Goal: Task Accomplishment & Management: Use online tool/utility

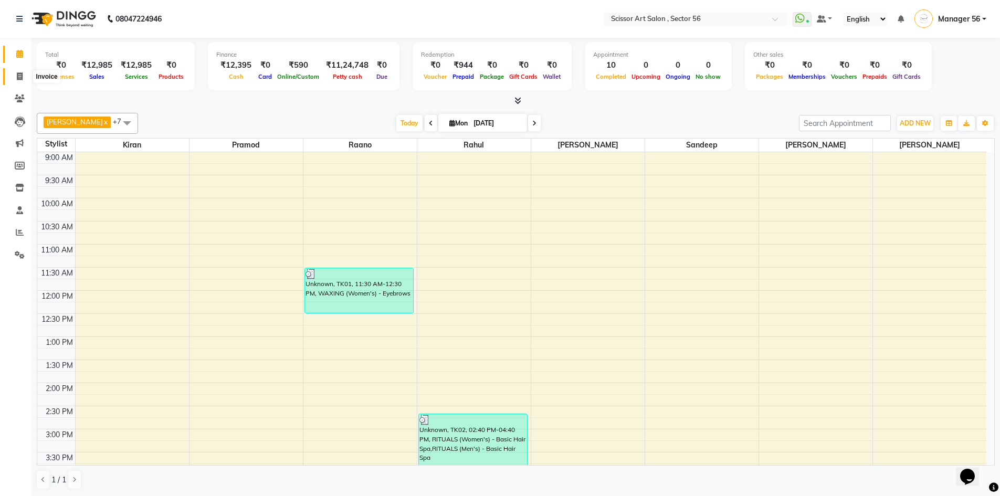
click at [17, 73] on icon at bounding box center [20, 76] width 6 height 8
select select "service"
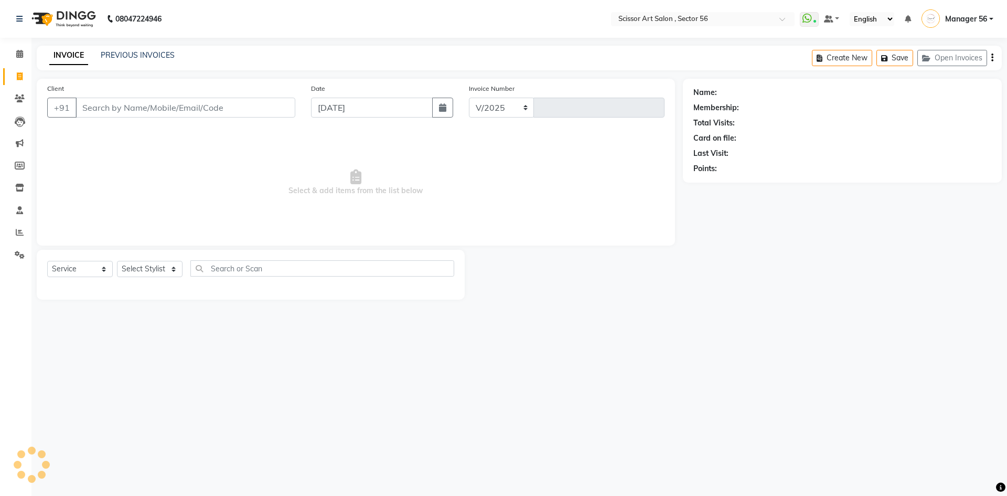
select select "6185"
type input "1335"
click at [129, 270] on select "Select Stylist Anees DEV DAS Kiran Manager 56 [PERSON_NAME] [PERSON_NAME] Raano…" at bounding box center [150, 269] width 66 height 16
select select "76503"
click at [117, 261] on select "Select Stylist Anees DEV DAS Kiran Manager 56 [PERSON_NAME] [PERSON_NAME] Raano…" at bounding box center [150, 269] width 66 height 16
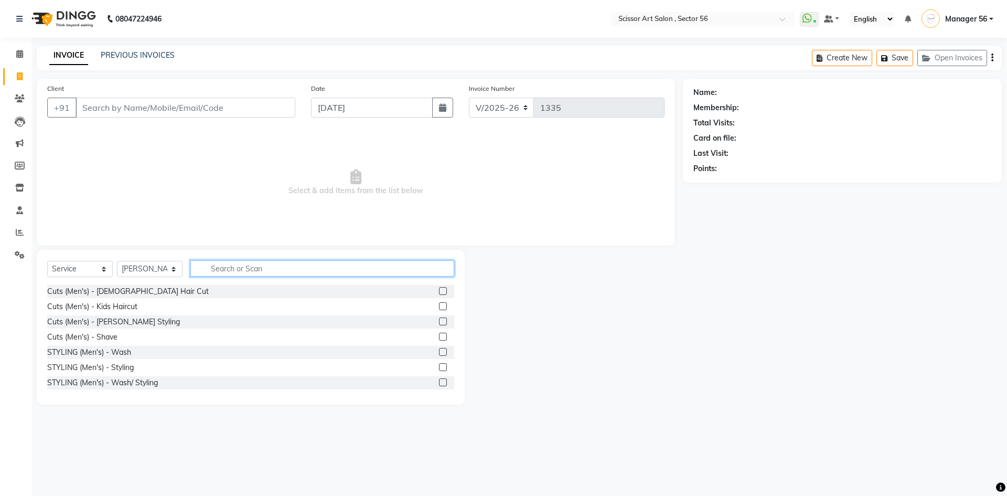
click at [248, 271] on input "text" at bounding box center [322, 268] width 264 height 16
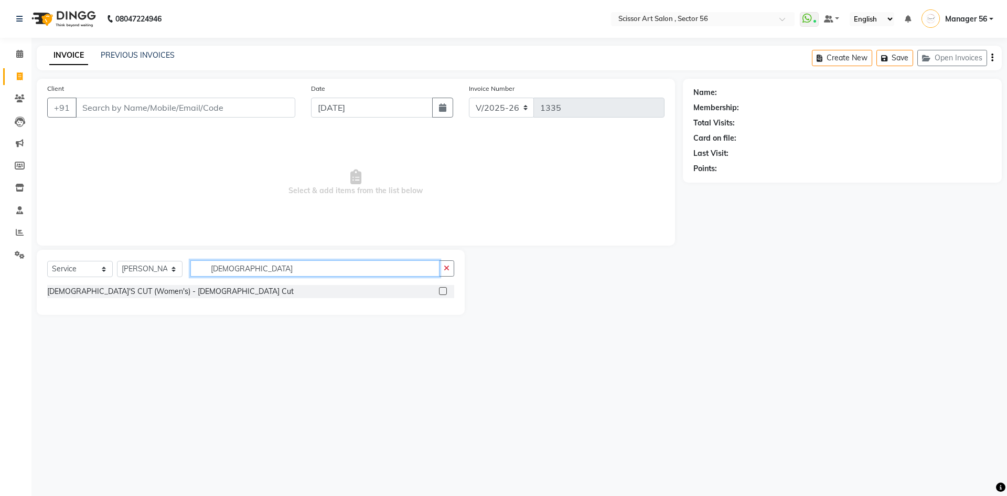
type input "[DEMOGRAPHIC_DATA]"
click at [444, 293] on label at bounding box center [443, 291] width 8 height 8
click at [444, 293] on input "checkbox" at bounding box center [442, 291] width 7 height 7
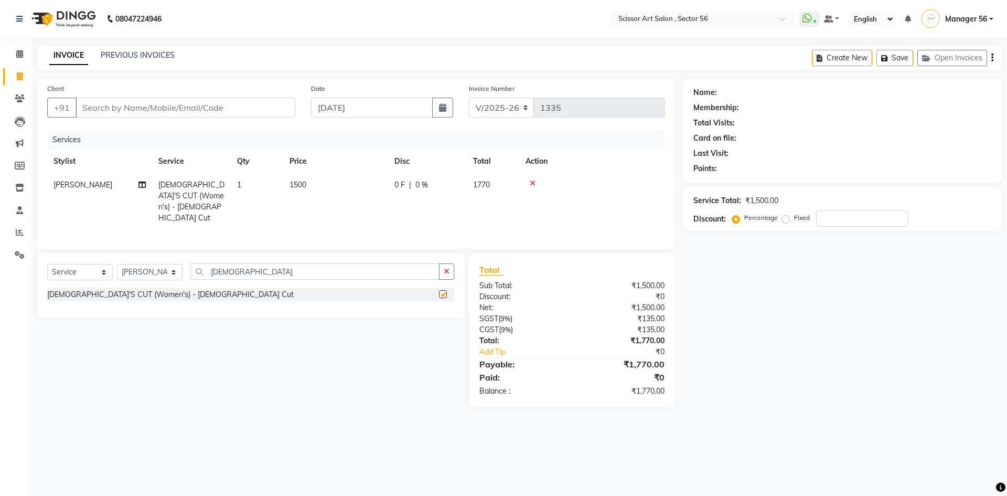
checkbox input "false"
click at [327, 176] on td "1500" at bounding box center [335, 201] width 105 height 57
select select "76503"
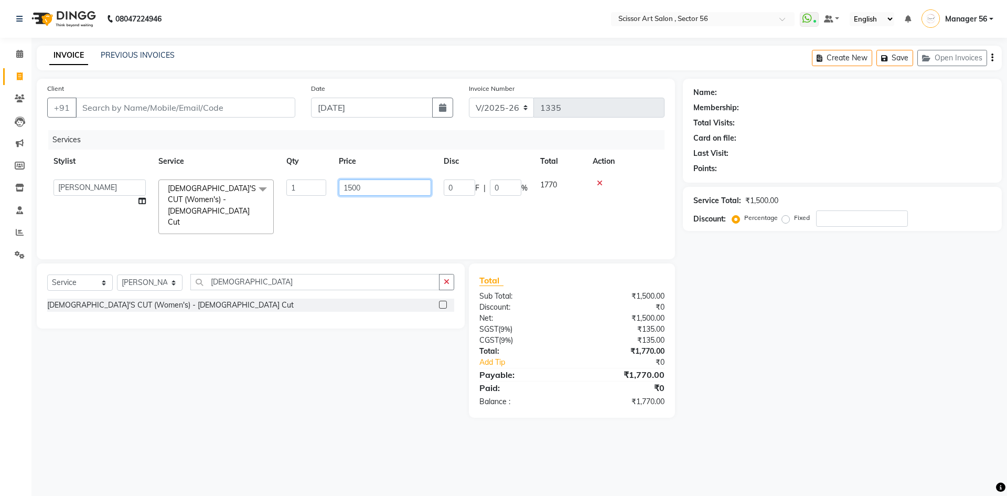
click at [351, 183] on input "1500" at bounding box center [385, 187] width 92 height 16
type input "1000"
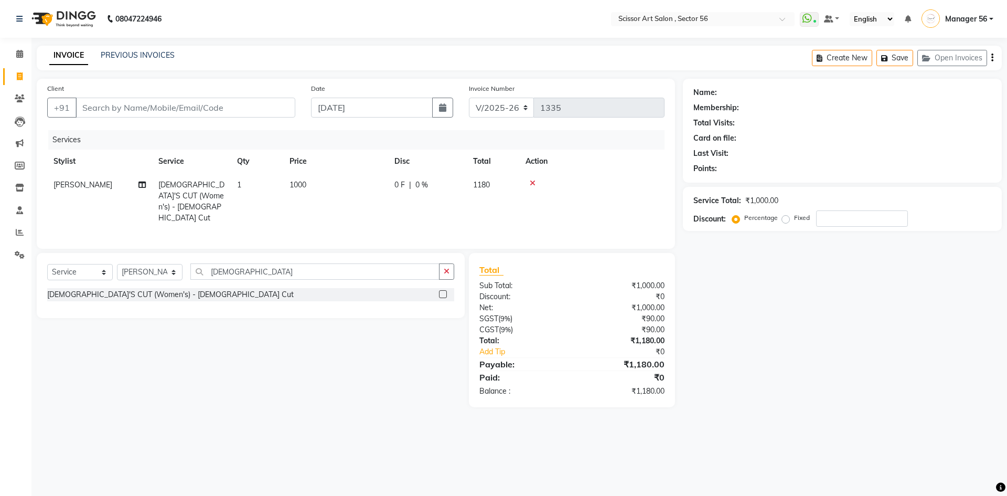
click at [338, 325] on div "Select Service Product Membership Package Voucher Prepaid Gift Card Select Styl…" at bounding box center [247, 330] width 436 height 154
click at [754, 310] on div "Name: Membership: Total Visits: Card on file: Last Visit: Points: Service Total…" at bounding box center [846, 243] width 327 height 328
click at [246, 271] on input "[DEMOGRAPHIC_DATA]" at bounding box center [314, 271] width 249 height 16
type input "l"
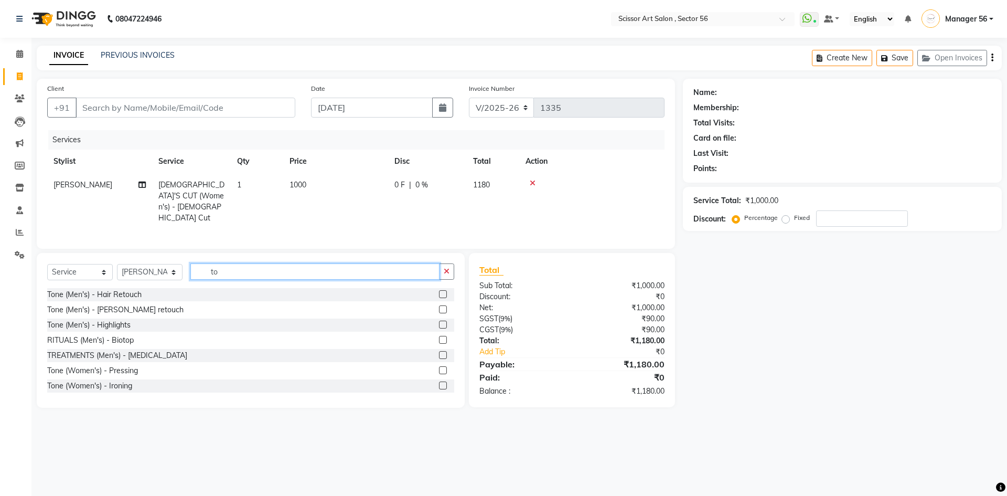
type input "to"
click at [439, 367] on label at bounding box center [443, 370] width 8 height 8
click at [439, 367] on input "checkbox" at bounding box center [442, 370] width 7 height 7
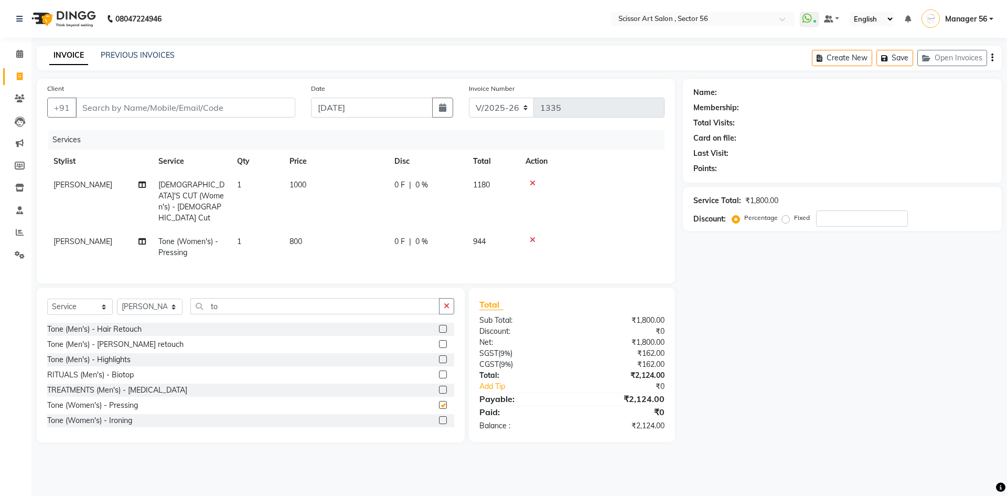
checkbox input "false"
click at [735, 342] on div "Name: Membership: Total Visits: Card on file: Last Visit: Points: Service Total…" at bounding box center [846, 261] width 327 height 364
click at [532, 236] on icon at bounding box center [533, 239] width 6 height 7
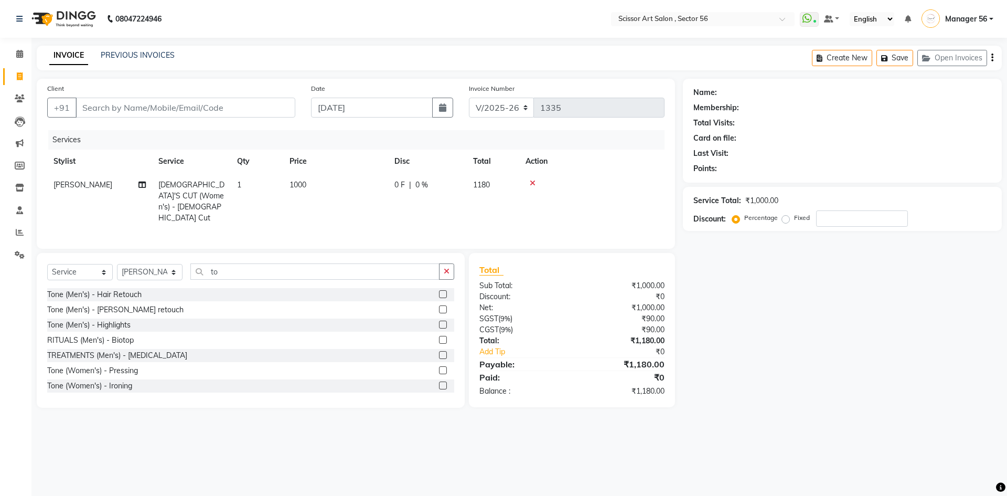
click at [335, 179] on td "1000" at bounding box center [335, 201] width 105 height 57
select select "76503"
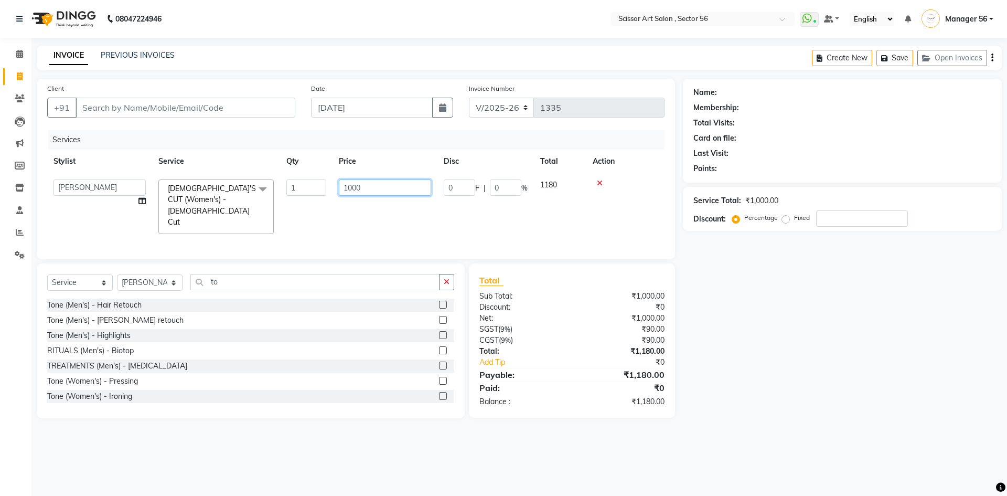
click at [353, 186] on input "1000" at bounding box center [385, 187] width 92 height 16
type input "1500"
click at [624, 305] on div "Total Sub Total: ₹1,000.00 Discount: ₹0 Net: ₹1,000.00 SGST ( 9% ) ₹90.00 CGST …" at bounding box center [572, 340] width 185 height 133
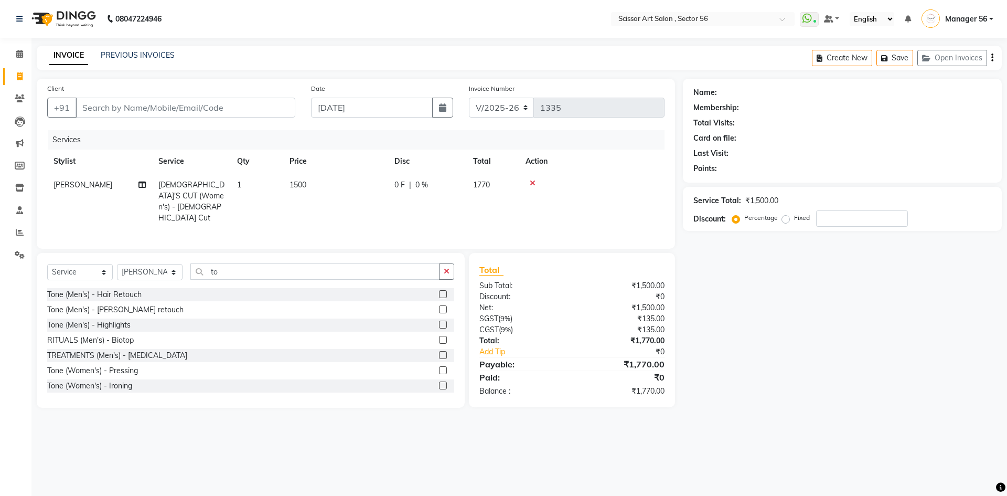
click at [718, 307] on div "Name: Membership: Total Visits: Card on file: Last Visit: Points: Service Total…" at bounding box center [846, 243] width 327 height 329
click at [216, 105] on input "Client" at bounding box center [186, 108] width 220 height 20
click at [266, 101] on input "Client" at bounding box center [186, 108] width 220 height 20
type input "1"
type input "0"
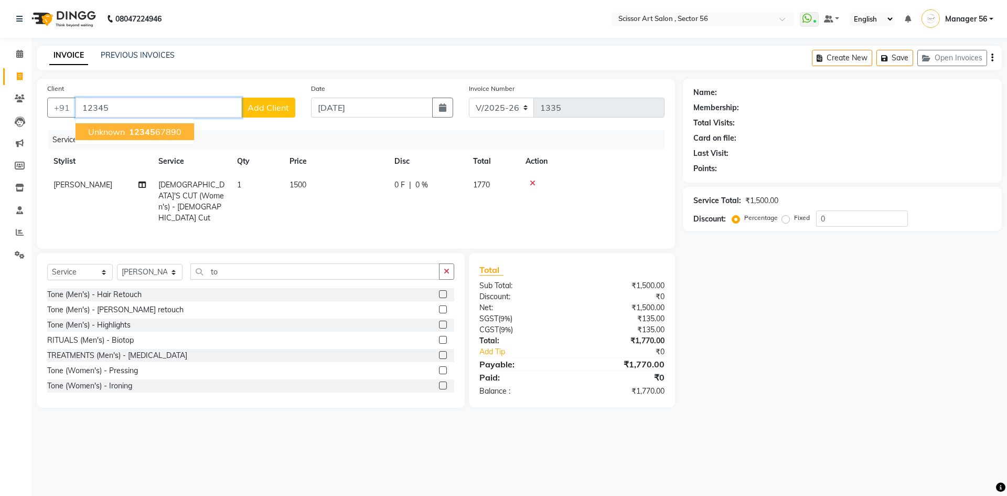
click at [174, 136] on ngb-highlight "12345 67890" at bounding box center [154, 131] width 55 height 10
type input "1234567890"
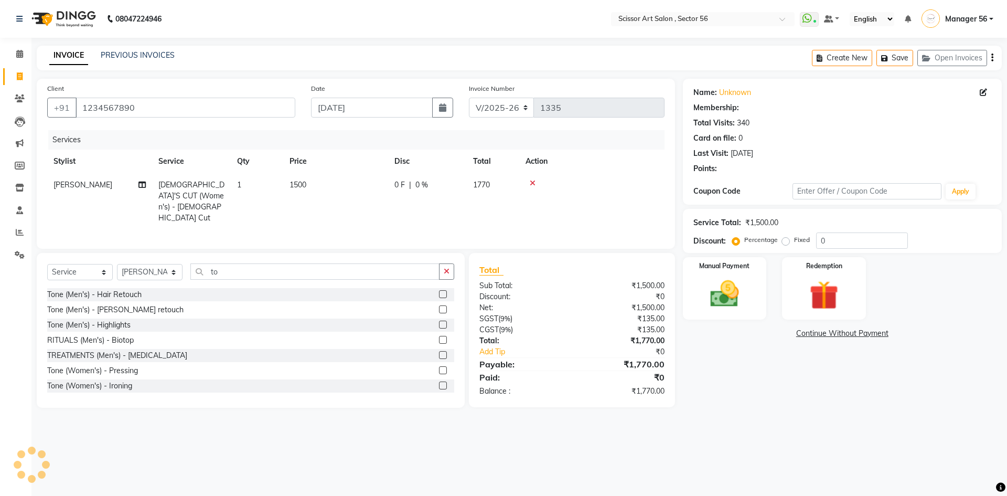
select select "1: Object"
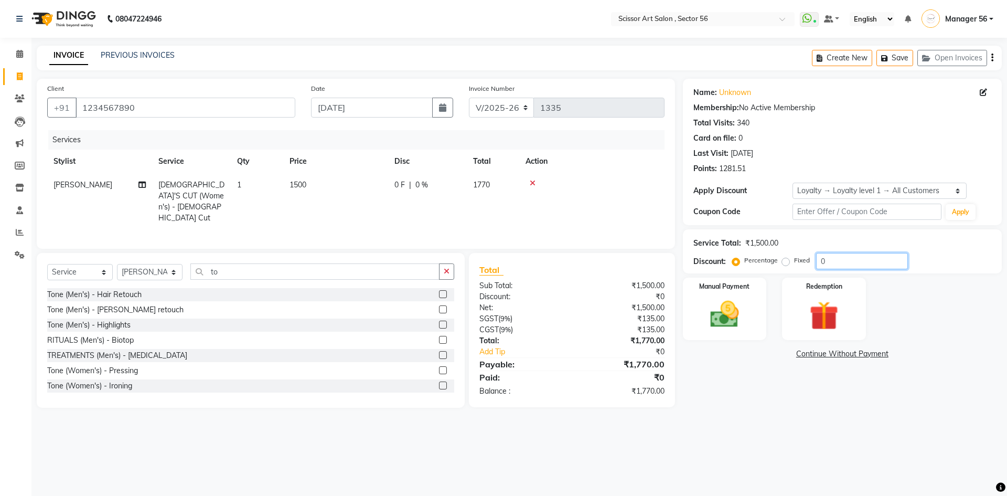
click at [861, 261] on input "0" at bounding box center [862, 261] width 92 height 16
type input "100"
click at [794, 261] on label "Fixed" at bounding box center [802, 260] width 16 height 9
click at [784, 261] on input "Fixed" at bounding box center [787, 260] width 7 height 7
radio input "true"
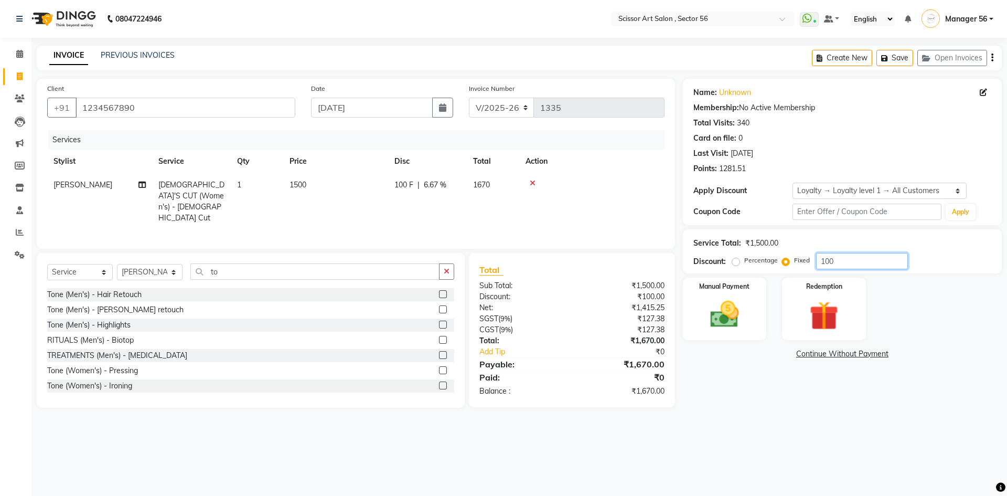
click at [853, 268] on input "100" at bounding box center [862, 261] width 92 height 16
type input "1"
type input "270"
click at [759, 321] on div "Manual Payment" at bounding box center [724, 309] width 87 height 65
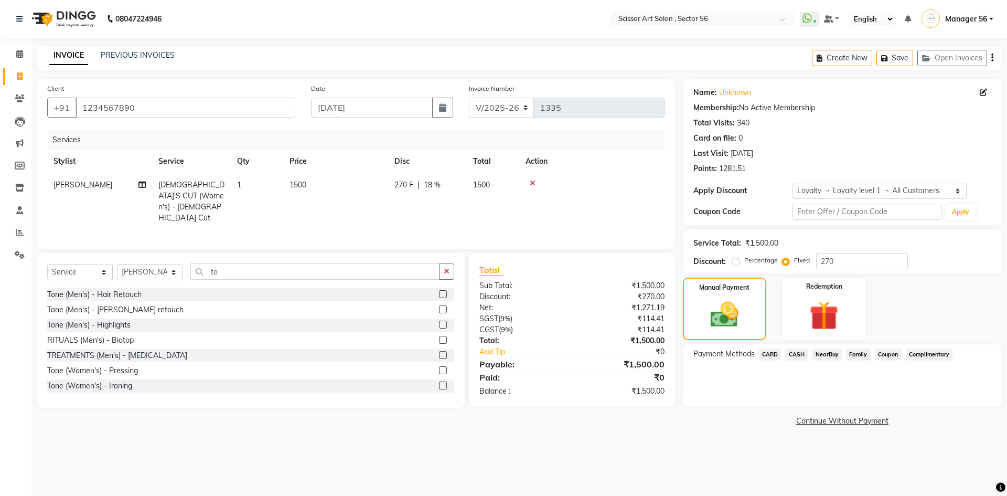
click at [799, 353] on span "CASH" at bounding box center [796, 354] width 23 height 12
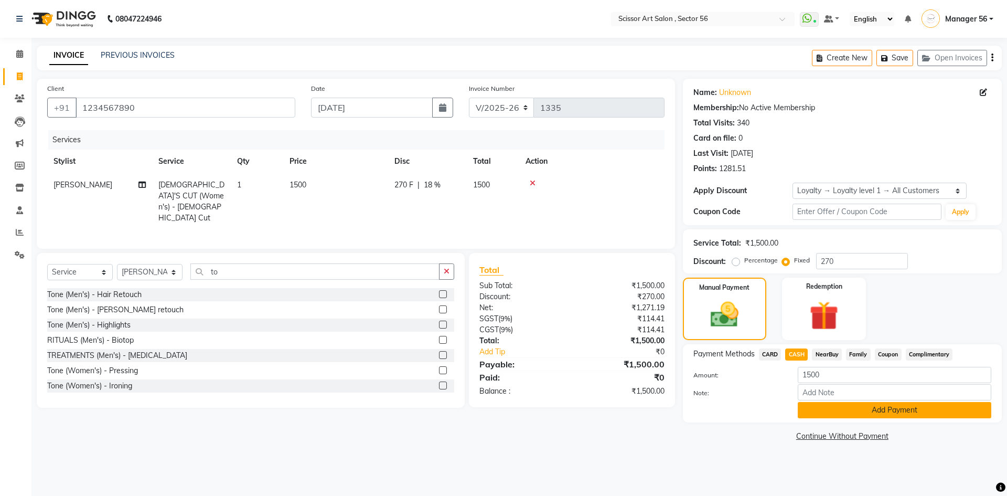
click at [840, 410] on button "Add Payment" at bounding box center [895, 410] width 194 height 16
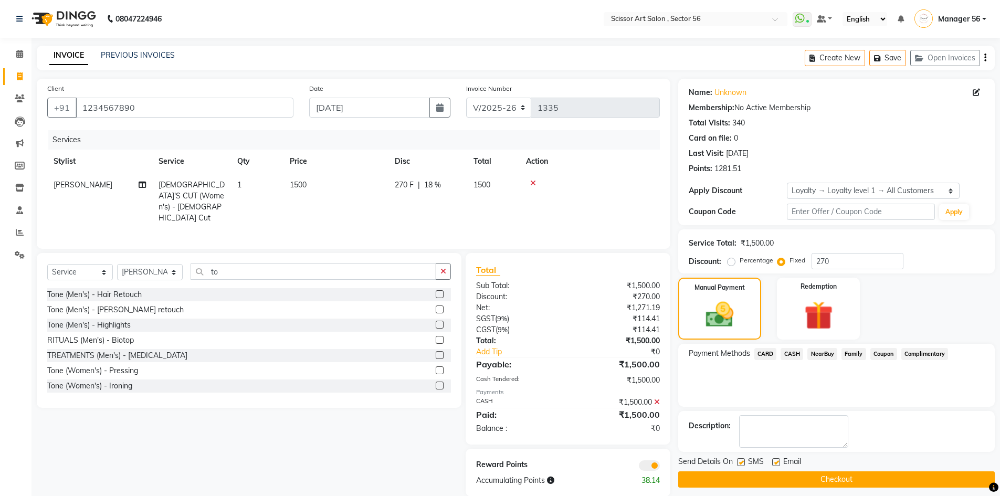
click at [874, 479] on button "Checkout" at bounding box center [836, 479] width 316 height 16
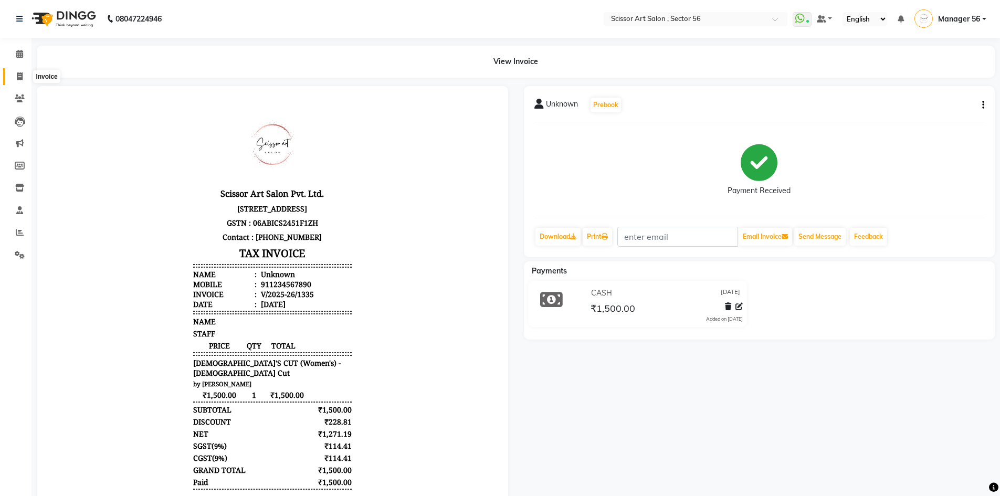
click at [18, 75] on icon at bounding box center [20, 76] width 6 height 8
select select "service"
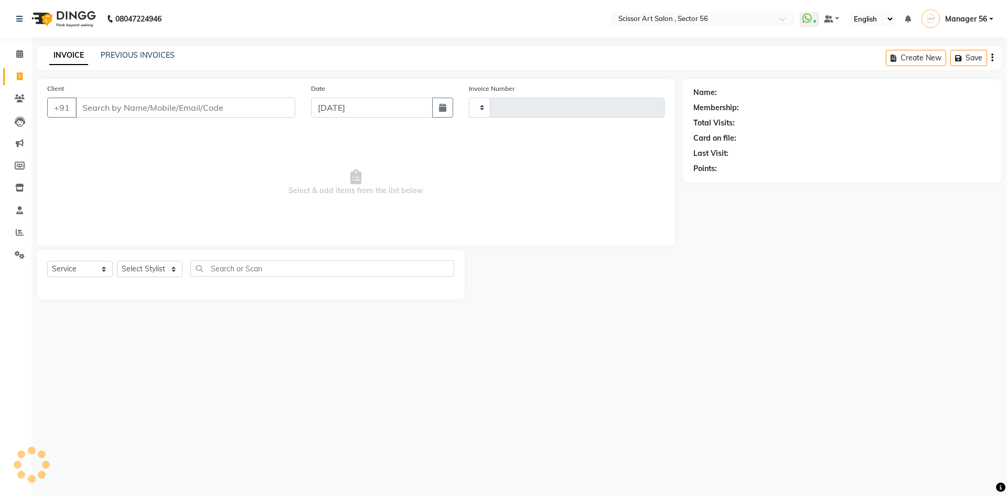
type input "1336"
select select "6185"
